Goal: Task Accomplishment & Management: Complete application form

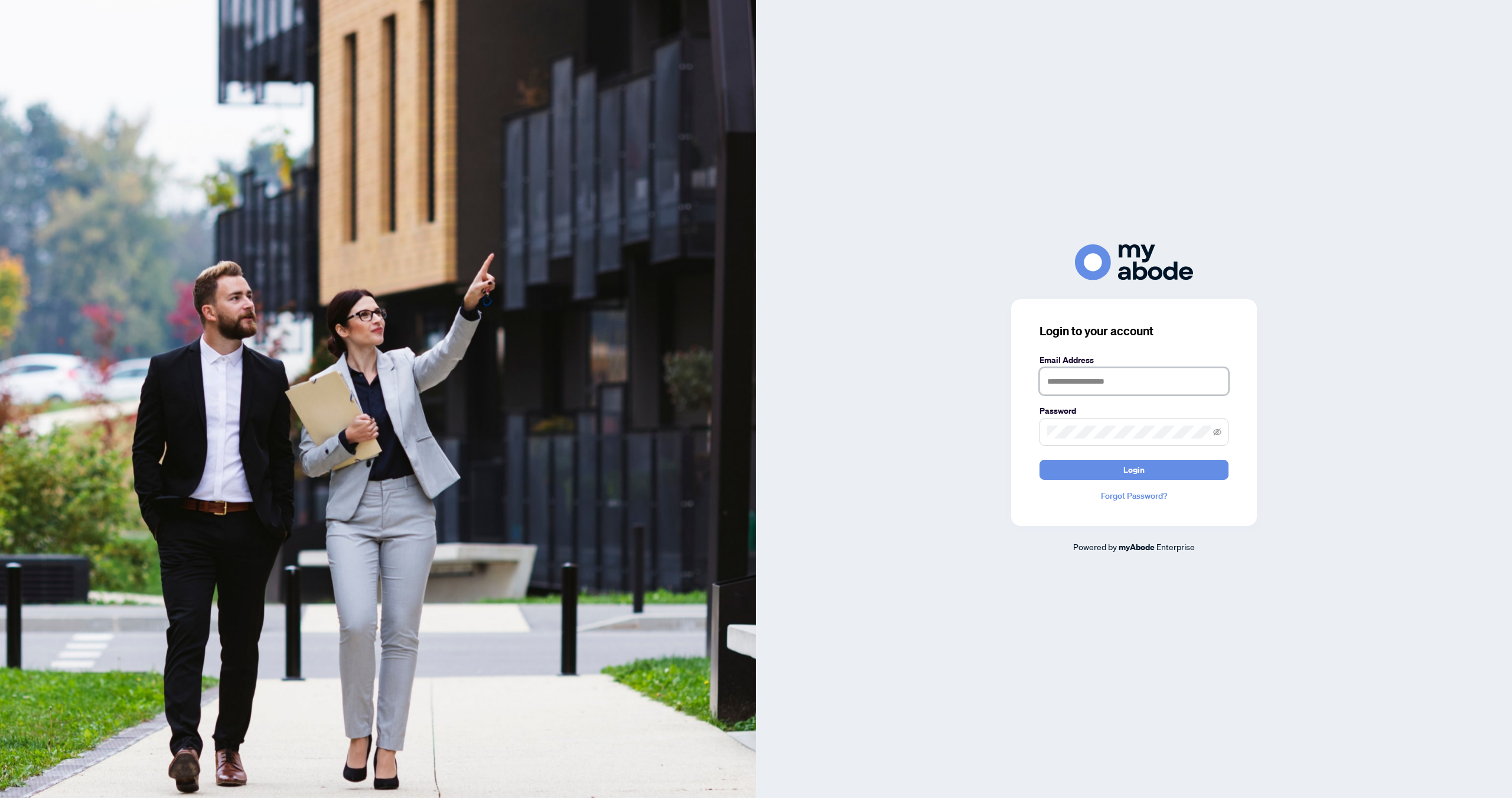
click at [1117, 378] on input "text" at bounding box center [1134, 381] width 189 height 27
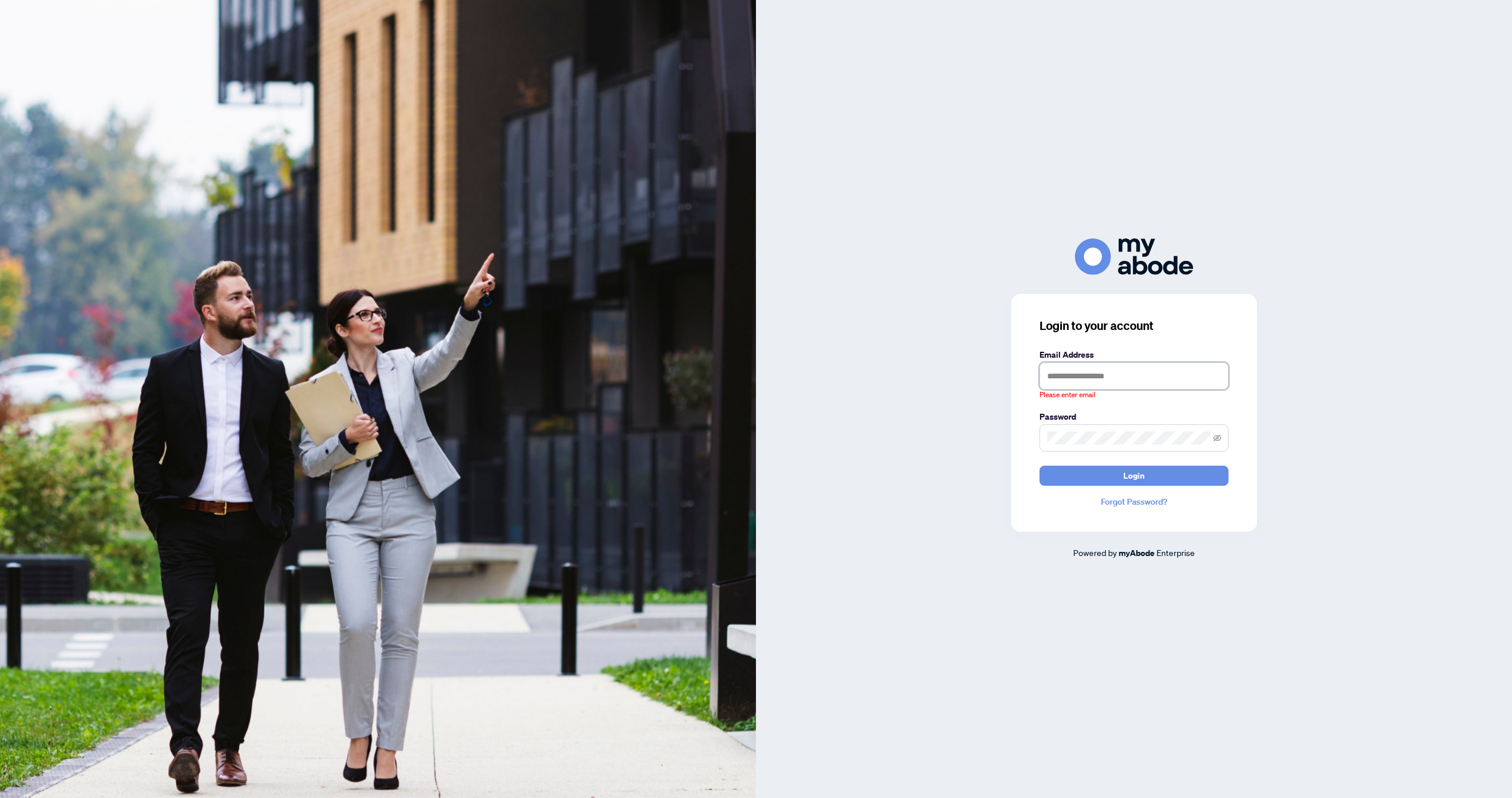
type input "**********"
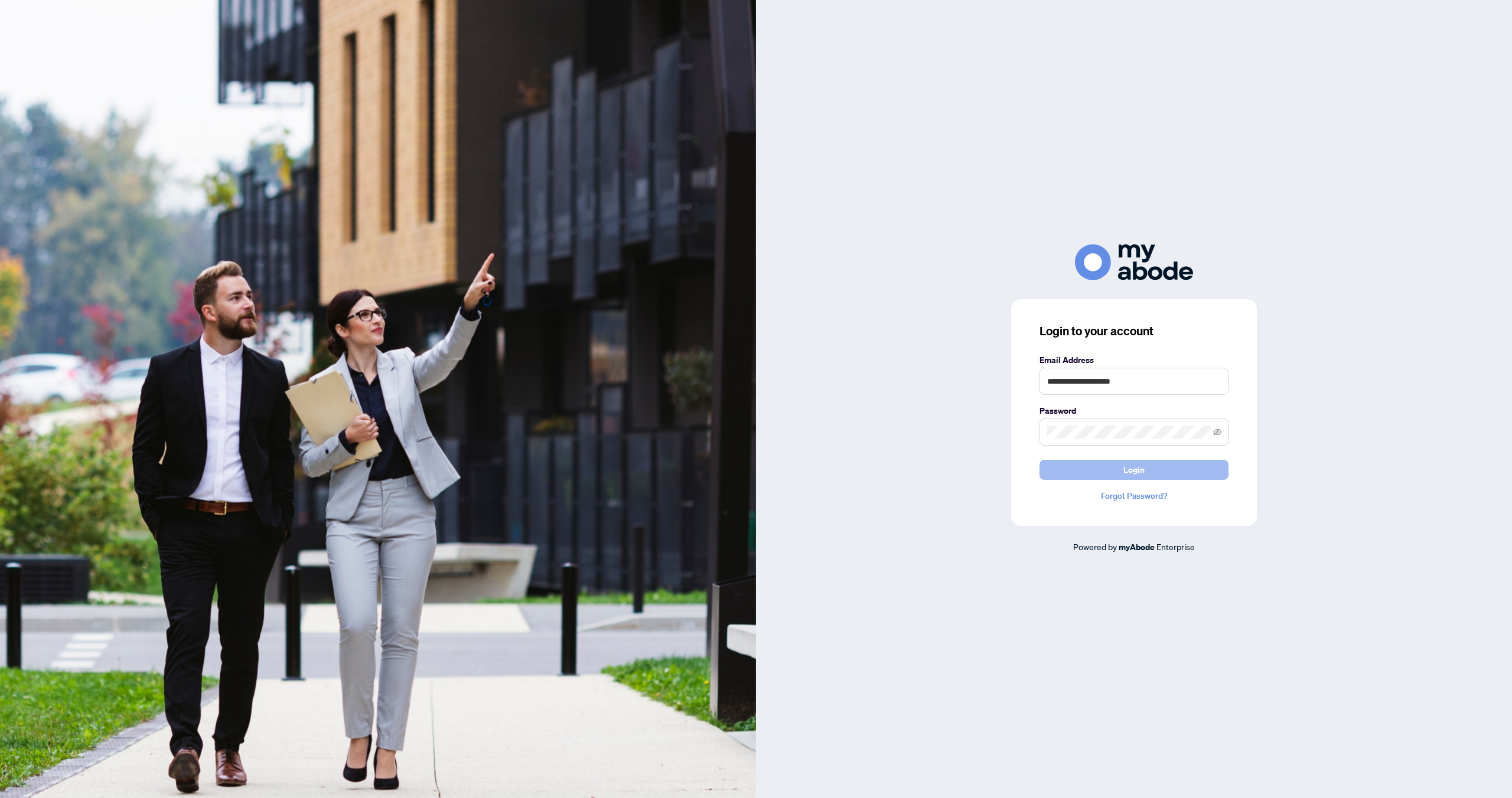
click at [1120, 471] on button "Login" at bounding box center [1134, 469] width 189 height 20
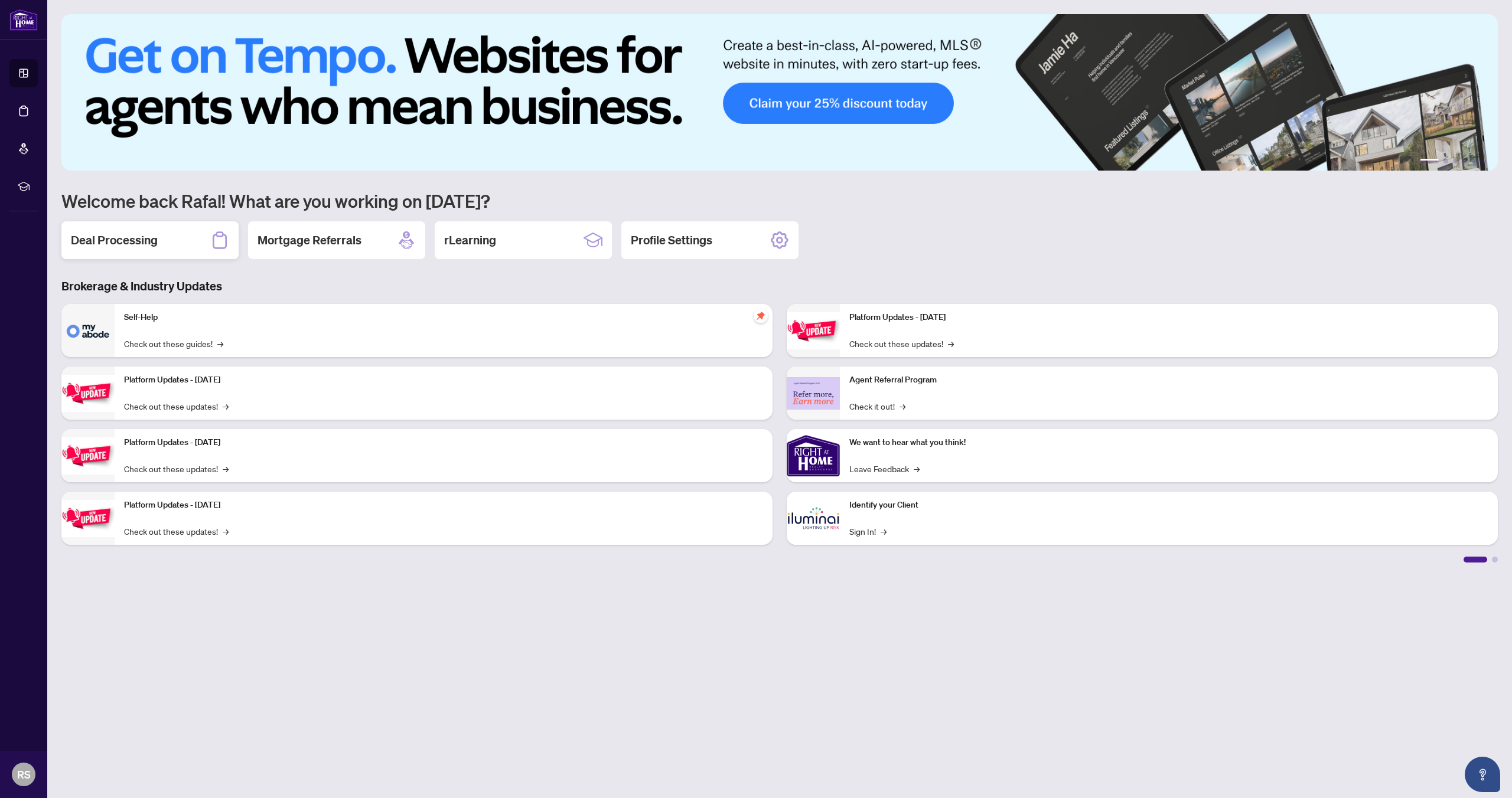
click at [155, 232] on h2 "Deal Processing" at bounding box center [114, 240] width 87 height 16
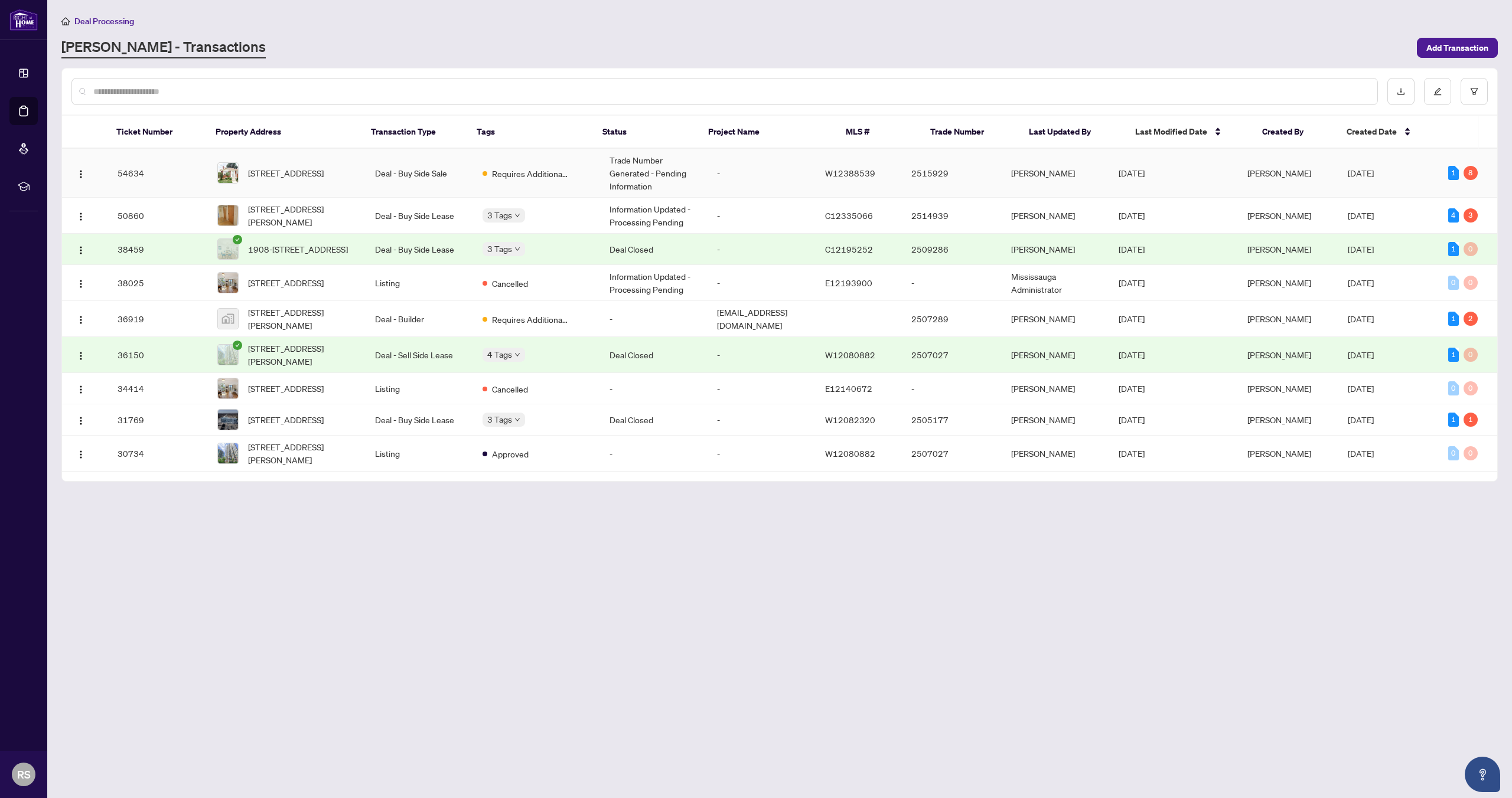
click at [383, 178] on td "Deal - Buy Side Sale" at bounding box center [419, 173] width 107 height 49
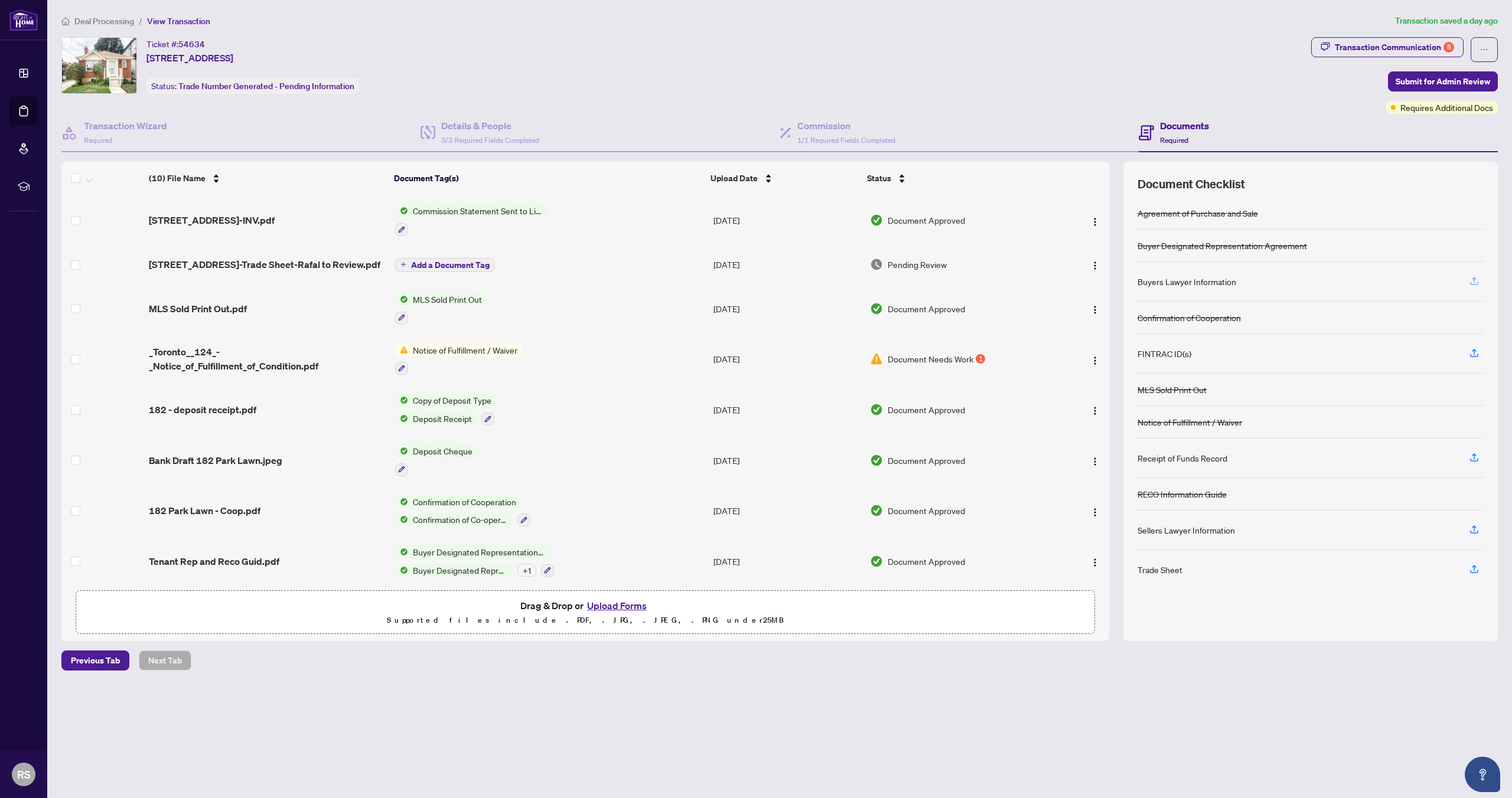
click at [1473, 281] on icon "button" at bounding box center [1474, 281] width 10 height 10
click at [1475, 279] on icon "button" at bounding box center [1474, 281] width 10 height 10
click at [1251, 285] on div "Buyers Lawyer Information" at bounding box center [1310, 282] width 346 height 39
click at [1473, 278] on icon "button" at bounding box center [1474, 281] width 10 height 10
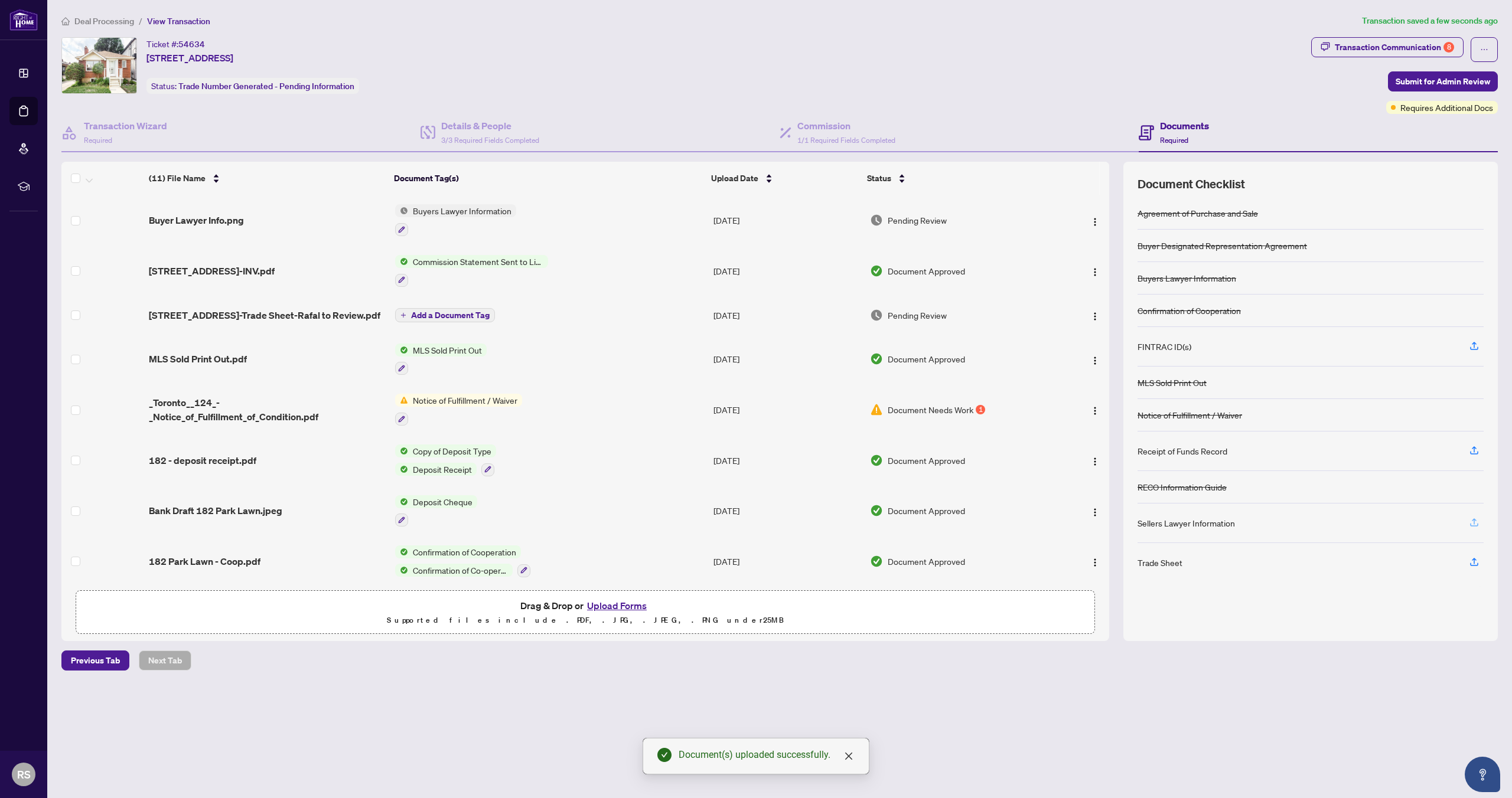
click at [1479, 522] on icon "button" at bounding box center [1474, 522] width 10 height 10
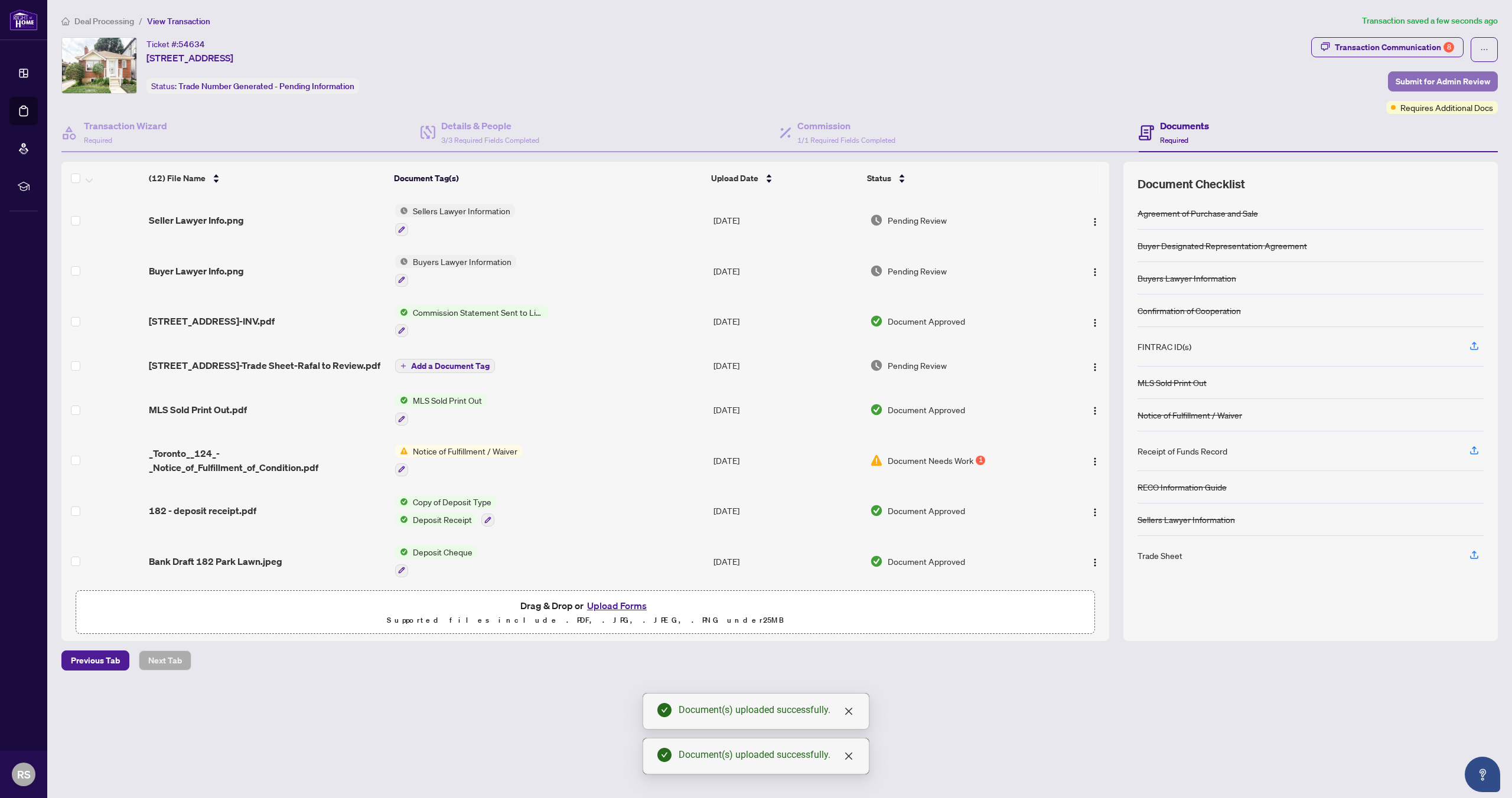
click at [1449, 87] on span "Submit for Admin Review" at bounding box center [1443, 81] width 94 height 19
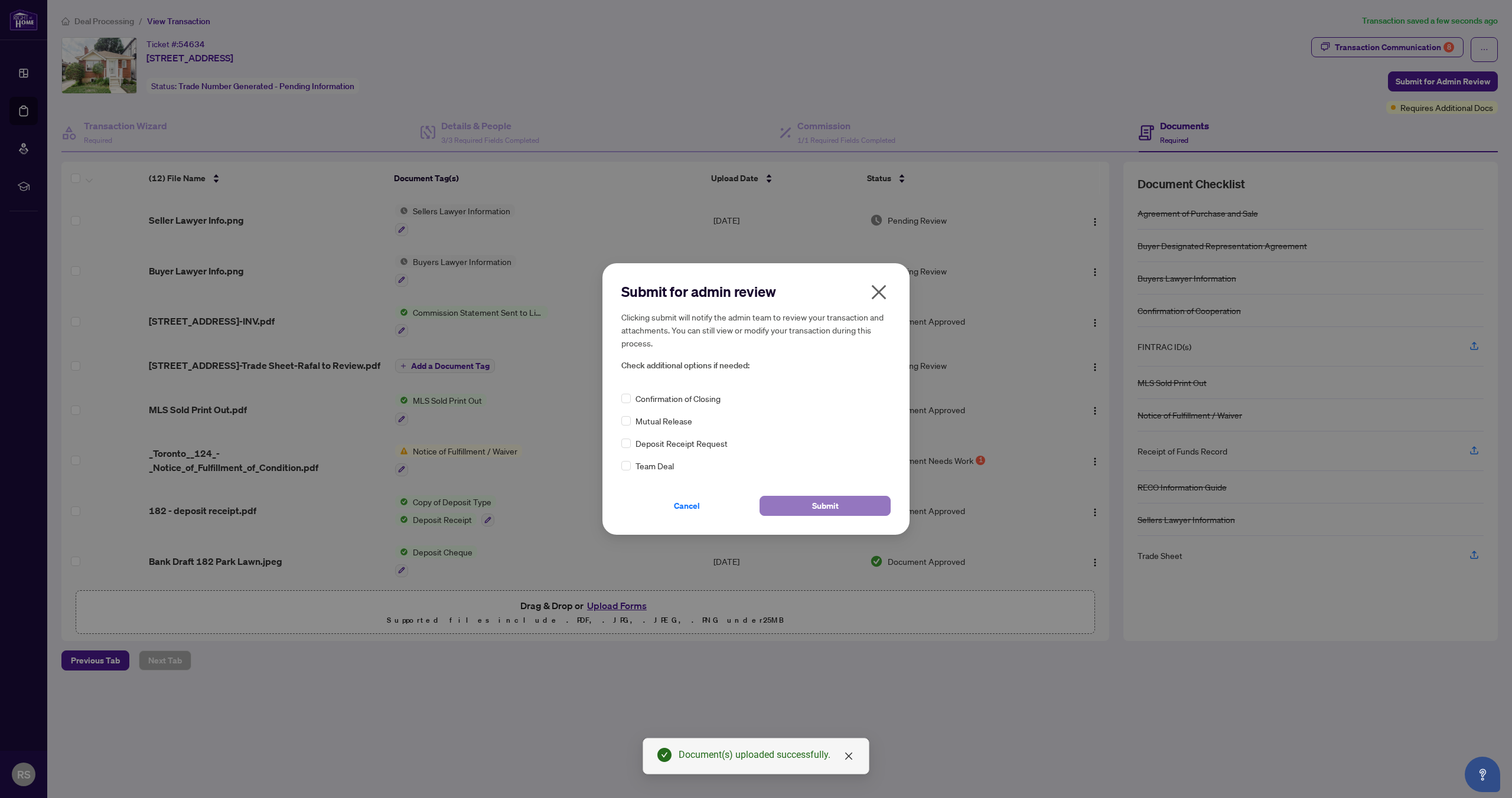
click at [838, 505] on span "Submit" at bounding box center [825, 506] width 27 height 19
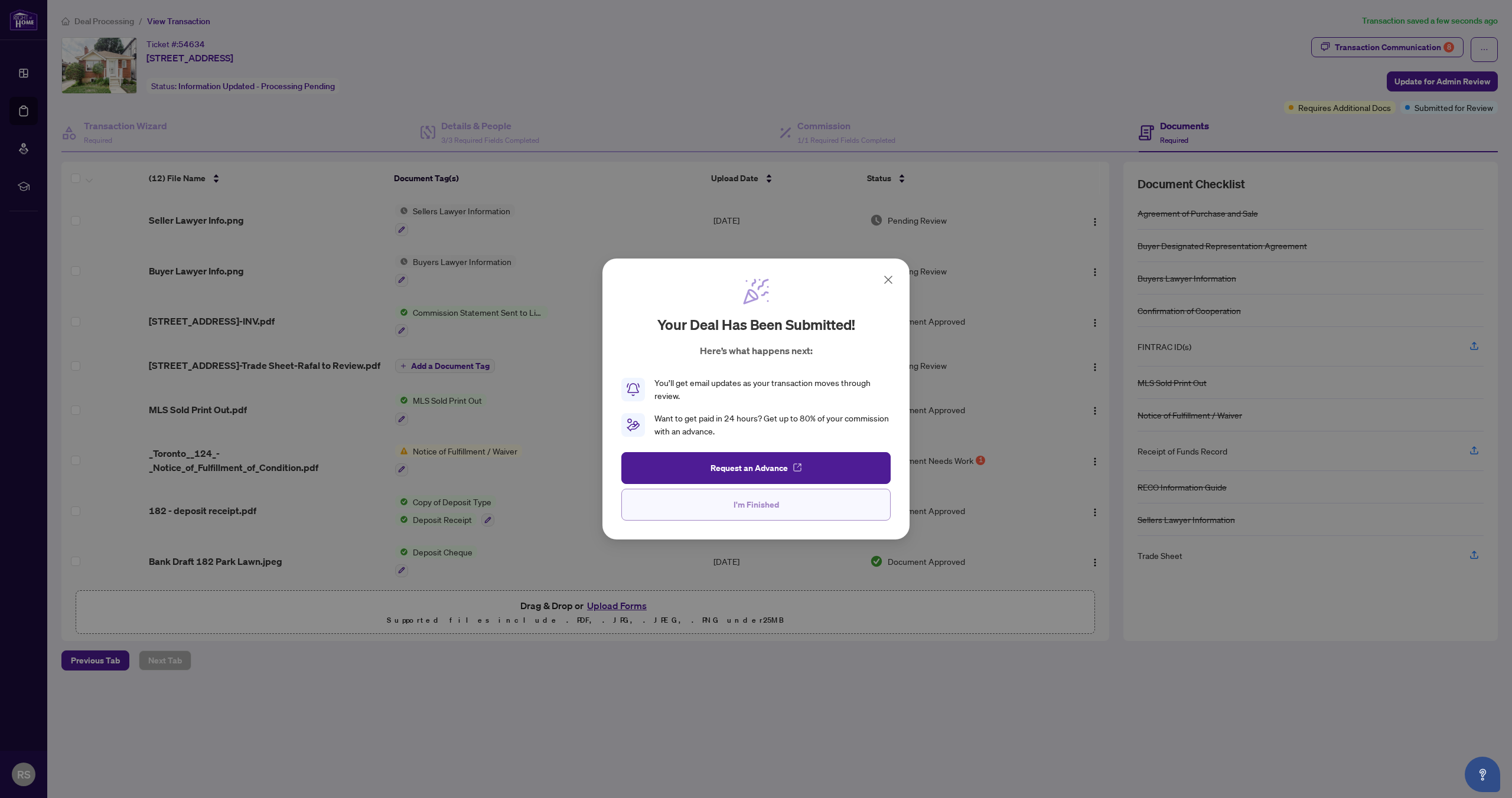
click at [782, 510] on button "I'm Finished" at bounding box center [756, 504] width 269 height 32
